Goal: Navigation & Orientation: Find specific page/section

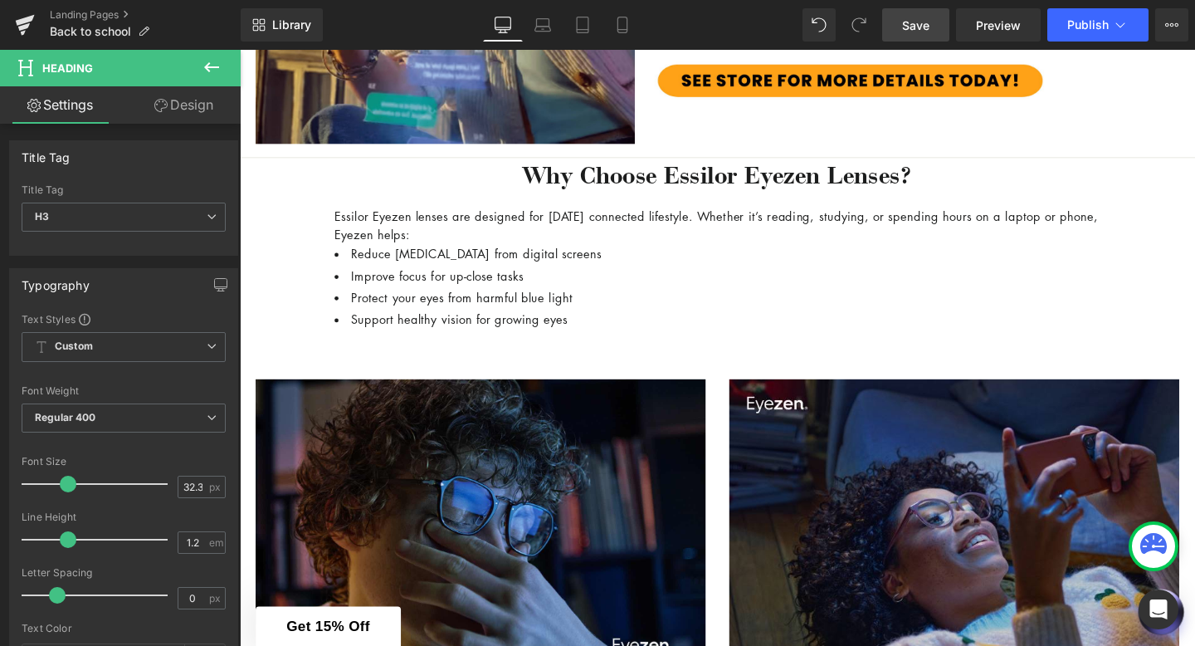
click at [901, 27] on link "Save" at bounding box center [915, 24] width 67 height 33
click at [26, 27] on icon at bounding box center [24, 26] width 12 height 7
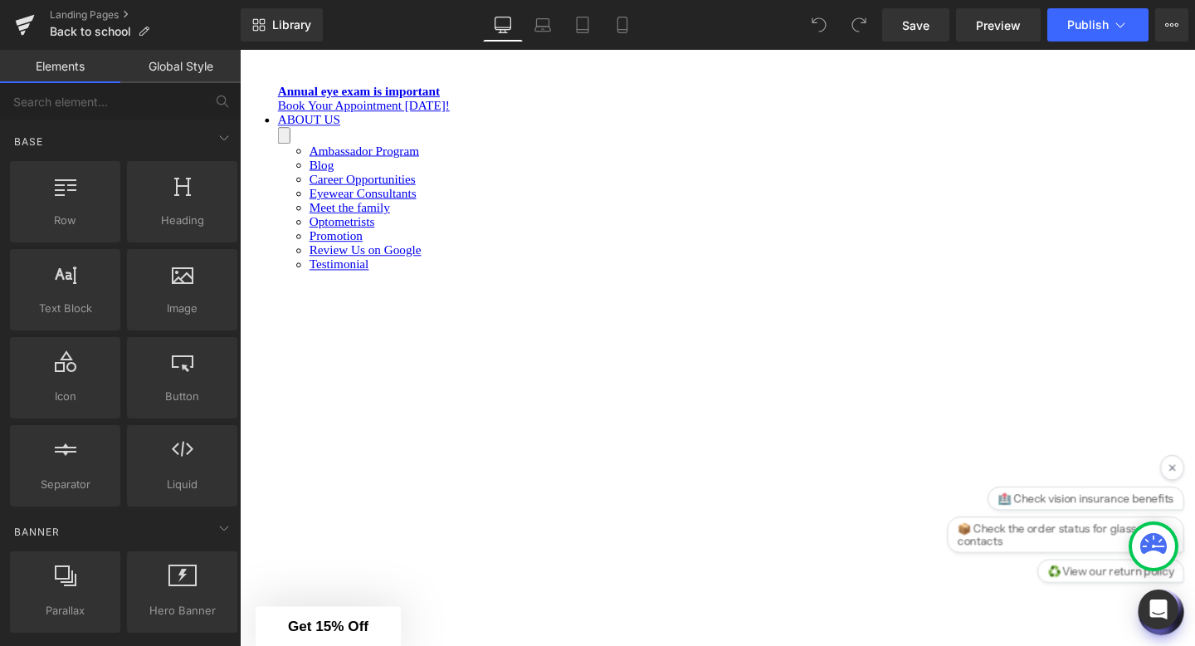
scroll to position [1717, 0]
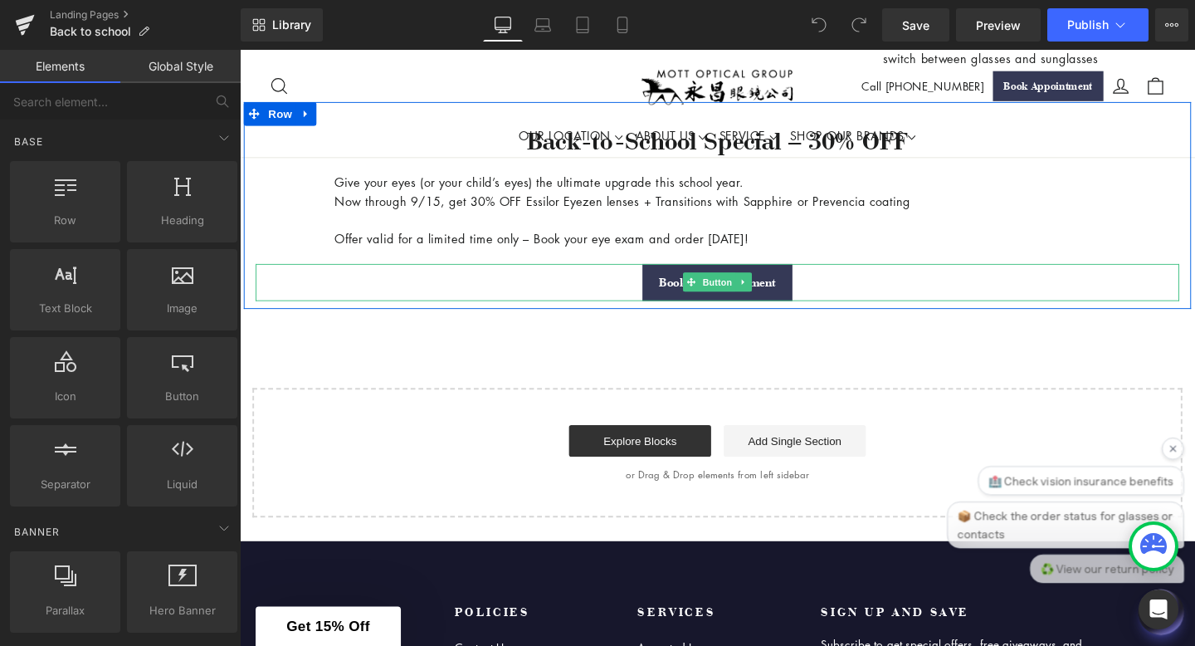
click at [917, 314] on div "Book An Appointment" at bounding box center [741, 294] width 971 height 39
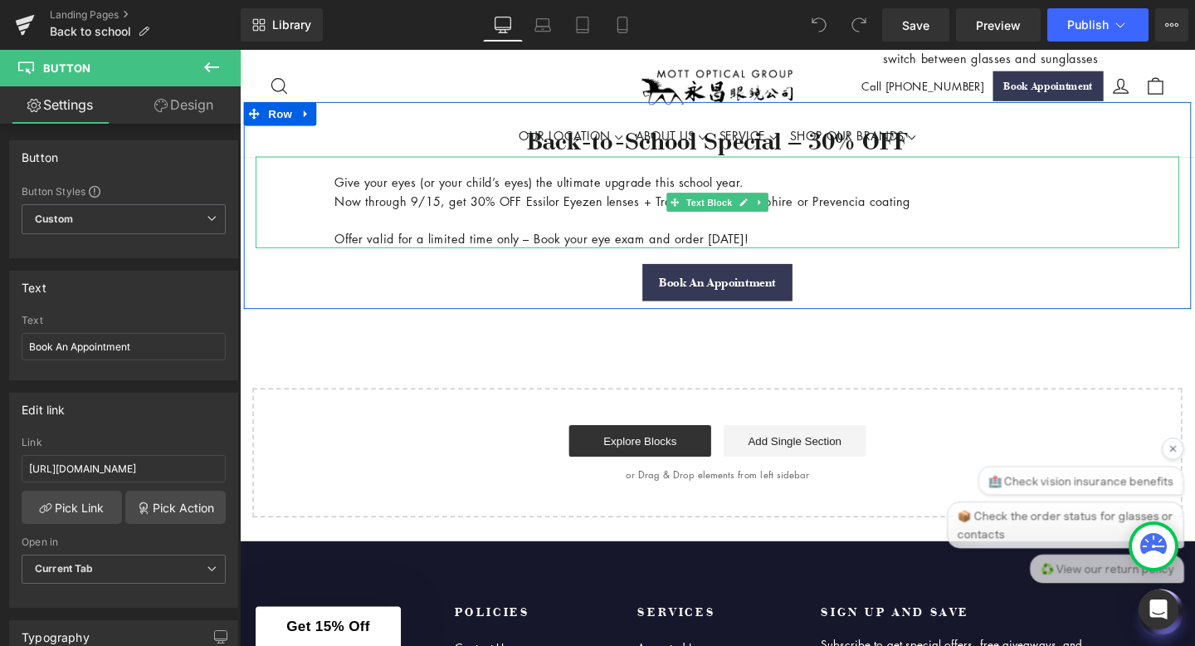
scroll to position [1679, 0]
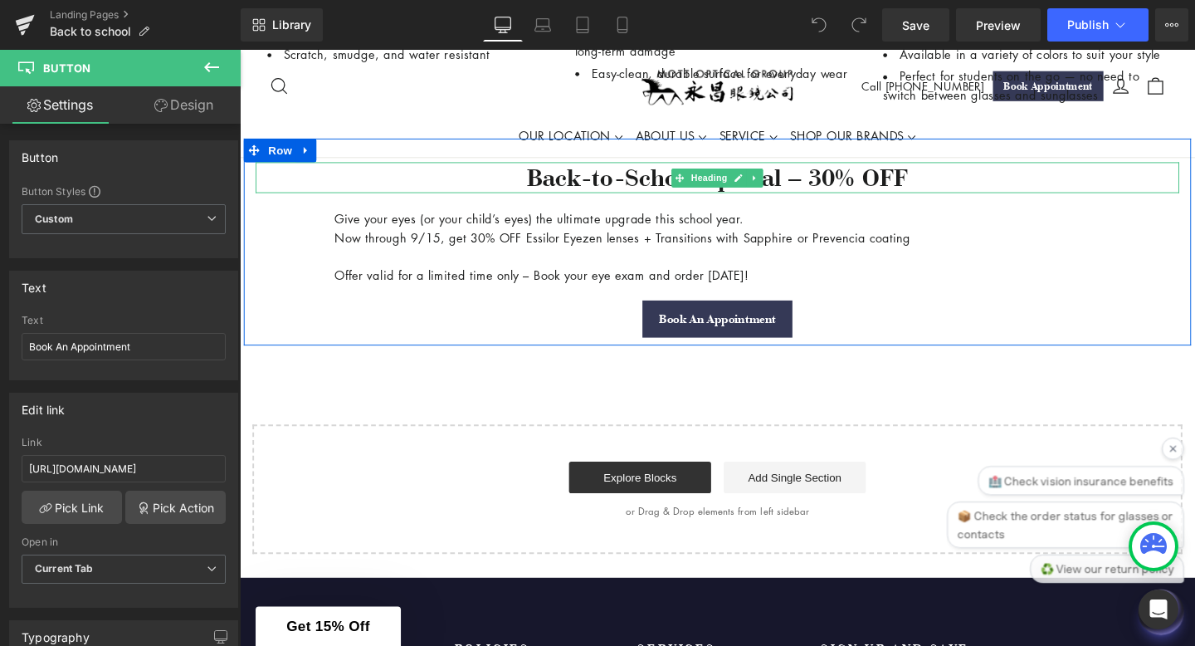
click at [818, 200] on h3 "Back-to-School Special – 30% OFF" at bounding box center [741, 184] width 971 height 32
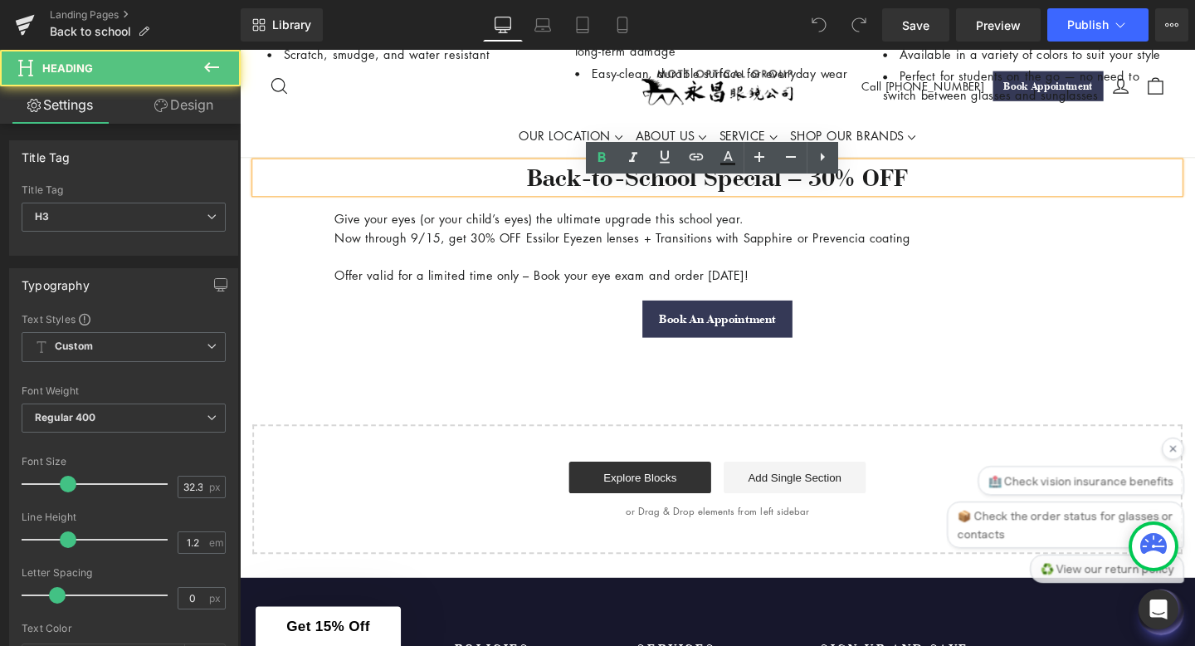
click at [860, 200] on h3 "Back-to-School Special – 30% OFF" at bounding box center [741, 184] width 971 height 32
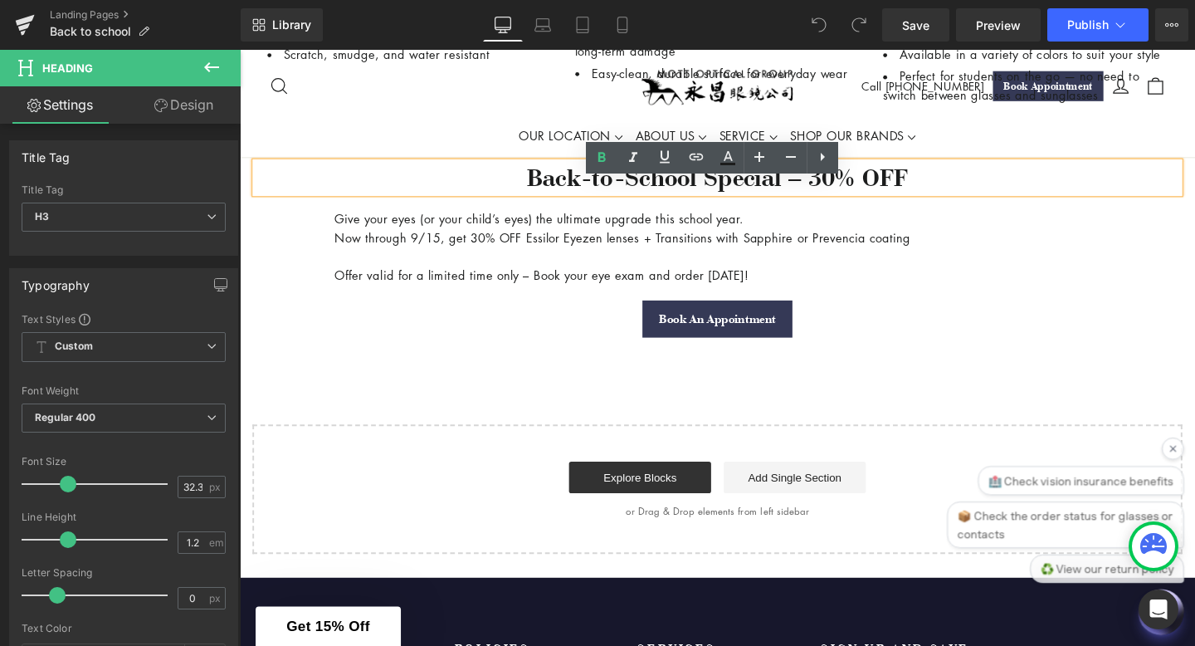
click at [955, 198] on h3 "Back-to-School Special – 30% OFF" at bounding box center [741, 184] width 971 height 32
